Goal: Information Seeking & Learning: Learn about a topic

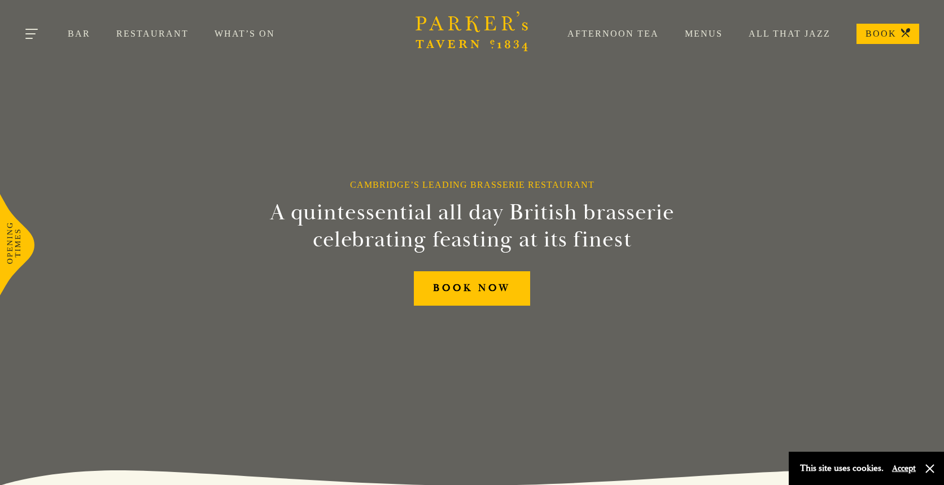
click at [30, 40] on button "Toggle navigation" at bounding box center [32, 36] width 48 height 48
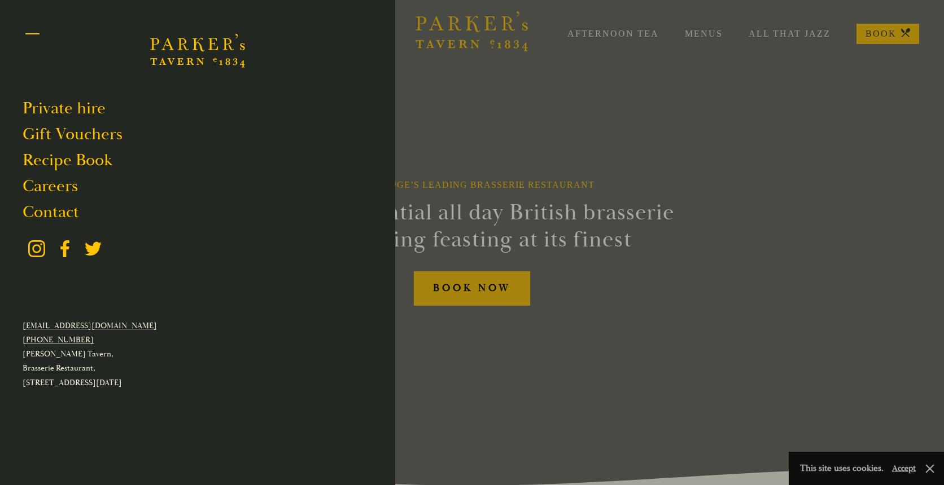
click at [30, 40] on button "Toggle navigation" at bounding box center [32, 36] width 48 height 48
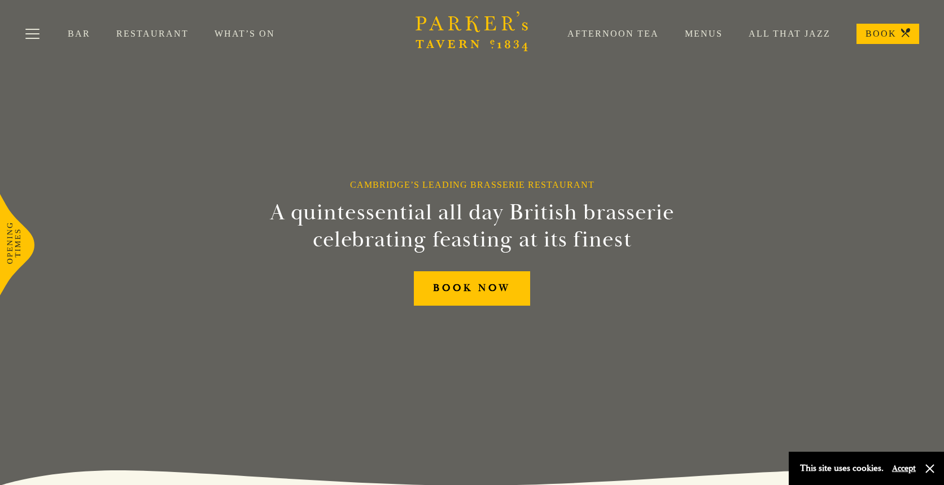
click at [702, 35] on link "Menus" at bounding box center [691, 33] width 64 height 11
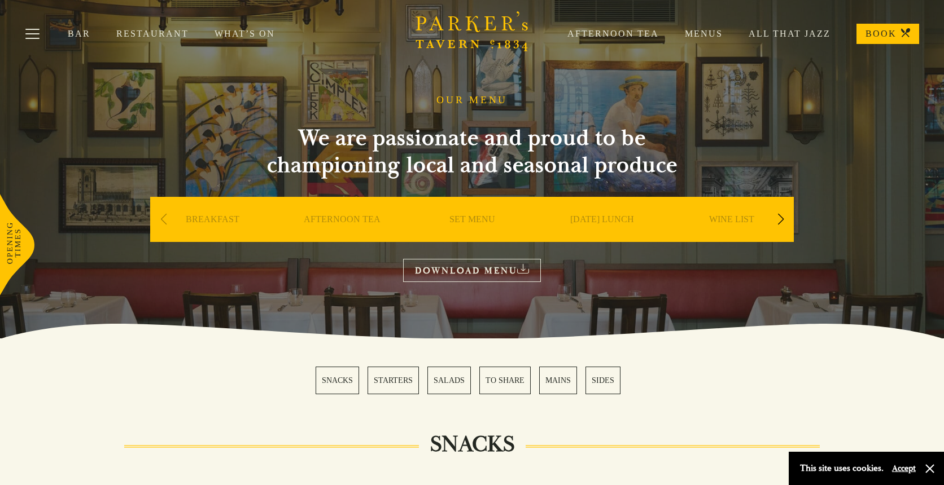
click at [476, 220] on link "SET MENU" at bounding box center [472, 236] width 46 height 45
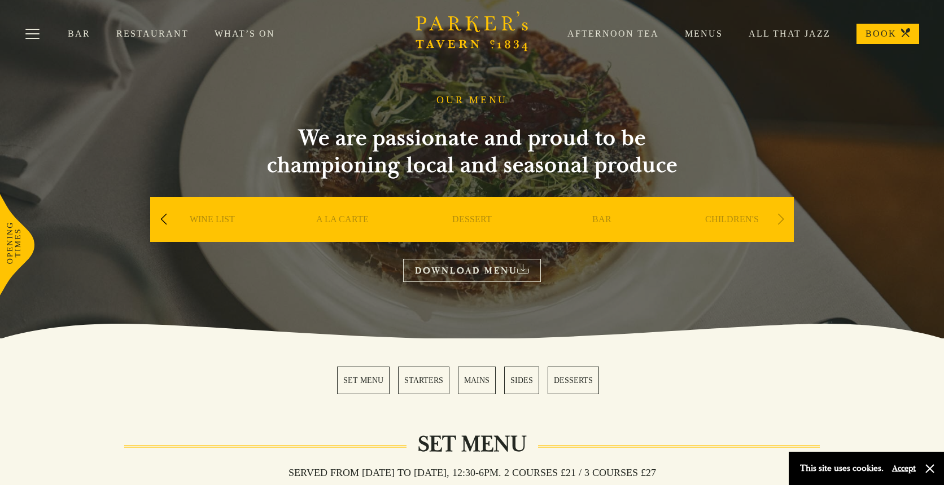
click at [160, 221] on div "Previous slide" at bounding box center [163, 219] width 15 height 25
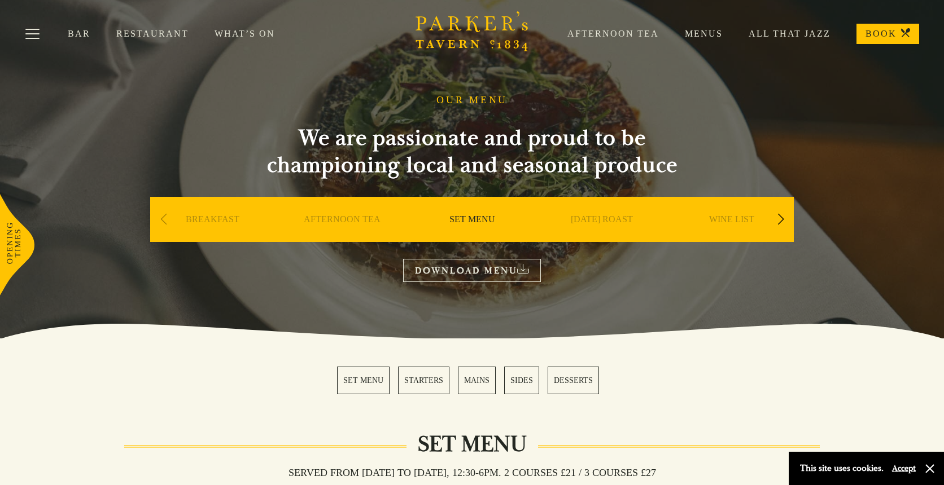
click at [160, 221] on div "Previous slide" at bounding box center [163, 219] width 15 height 25
